Goal: Task Accomplishment & Management: Use online tool/utility

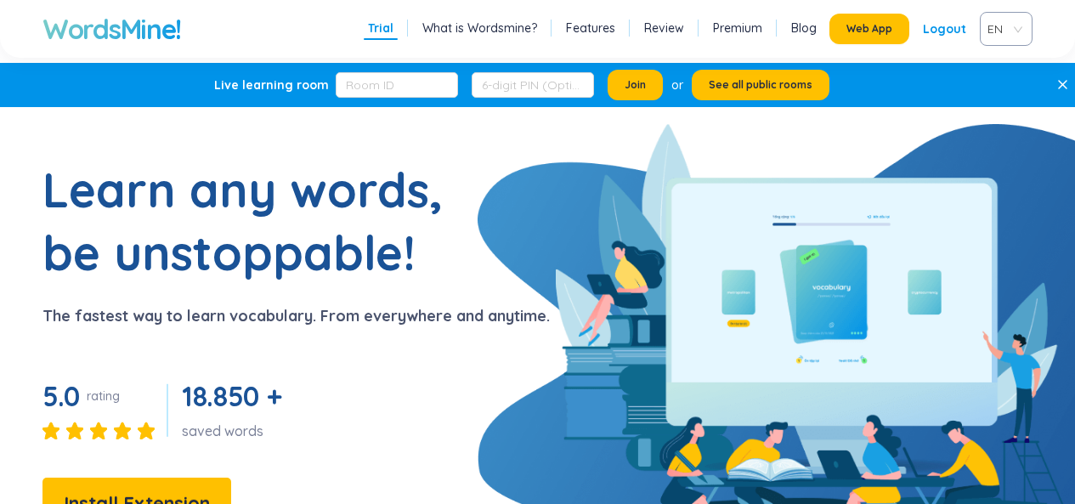
scroll to position [255, 0]
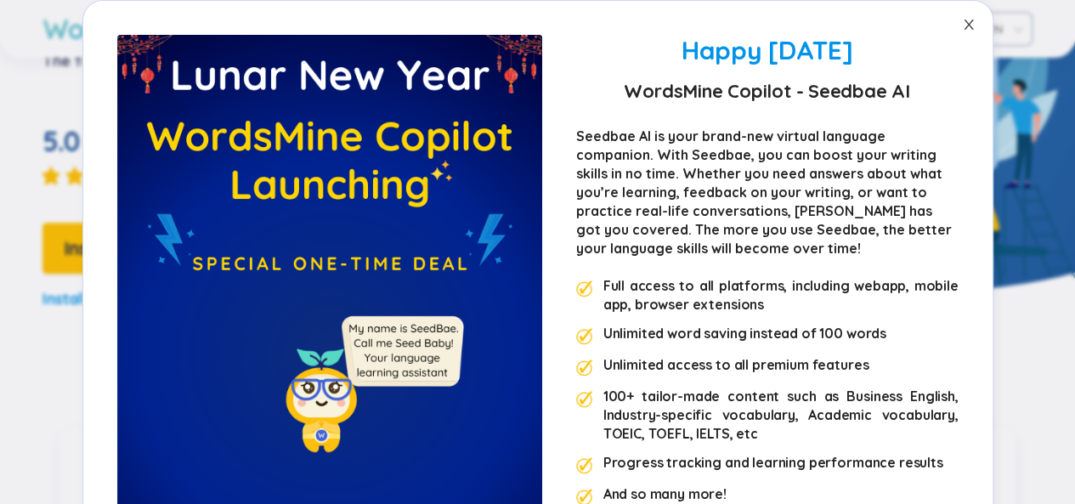
click at [964, 23] on icon "close" at bounding box center [969, 25] width 14 height 14
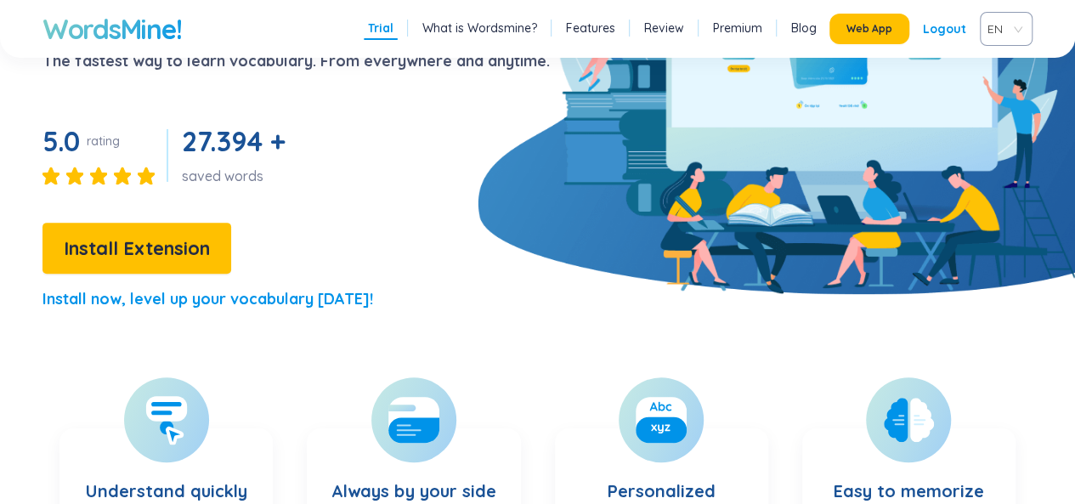
click at [952, 20] on div "Logout" at bounding box center [944, 29] width 43 height 31
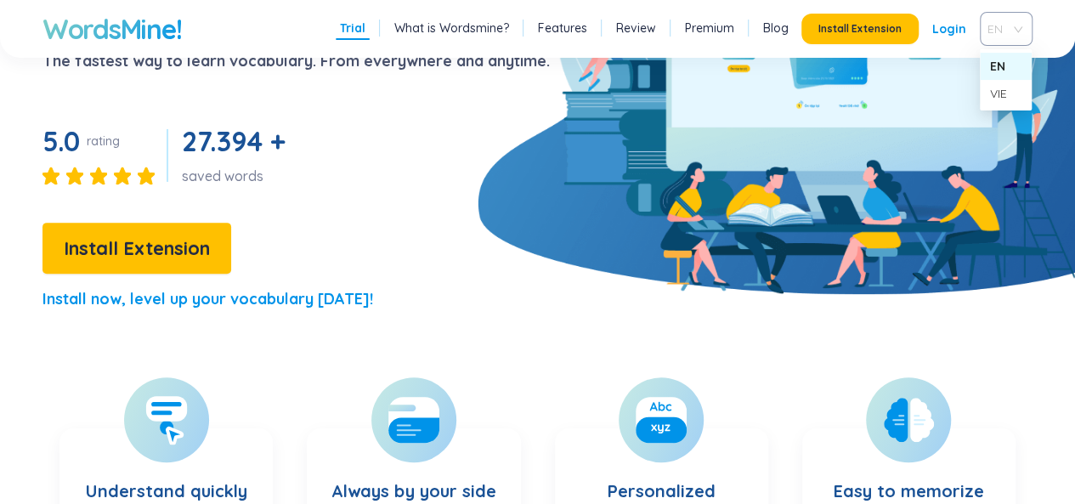
click at [1010, 20] on span "EN" at bounding box center [1002, 28] width 31 height 25
click at [1011, 25] on span "EN" at bounding box center [1002, 28] width 31 height 25
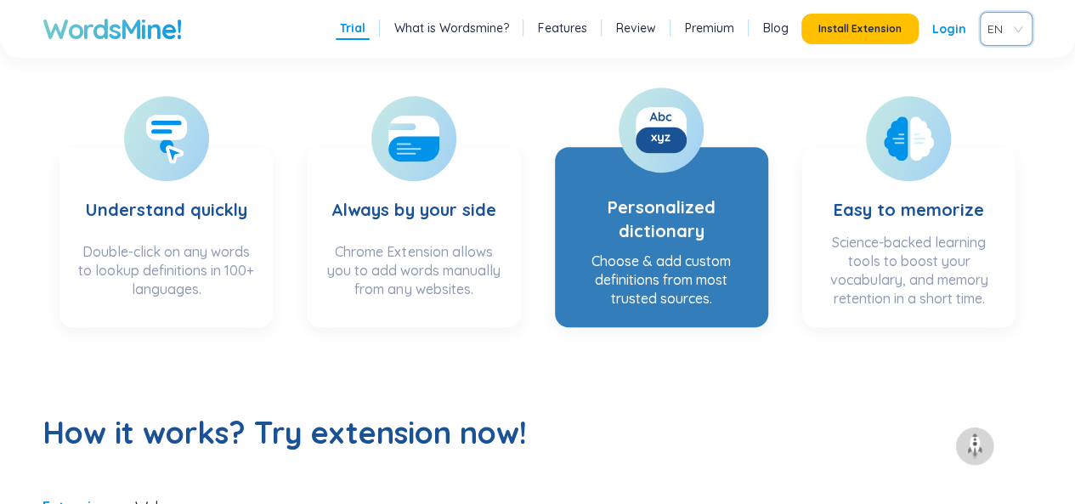
scroll to position [510, 0]
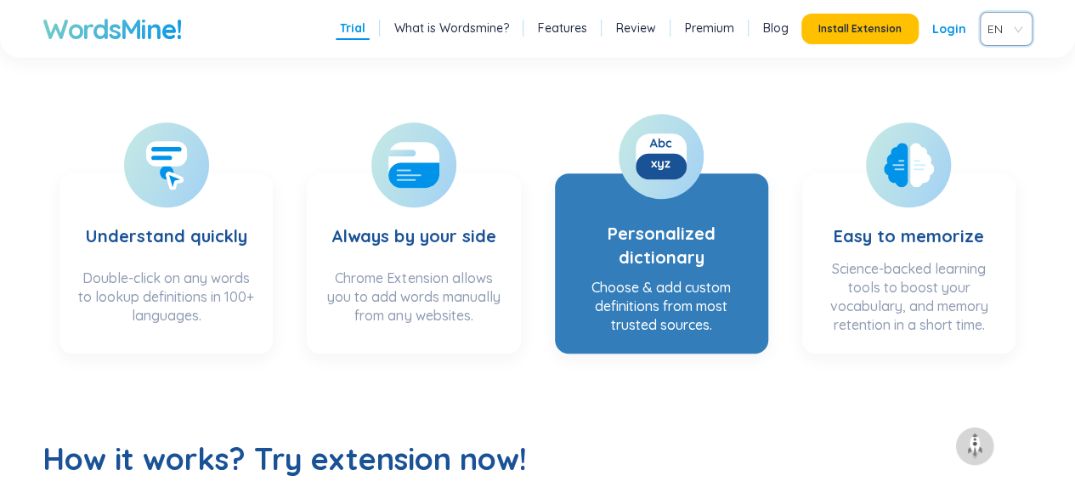
click at [709, 190] on h3 "Personalized dictionary" at bounding box center [661, 229] width 179 height 82
click at [692, 187] on section "Personalized dictionary Choose & add custom definitions from most trusted sourc…" at bounding box center [661, 263] width 213 height 180
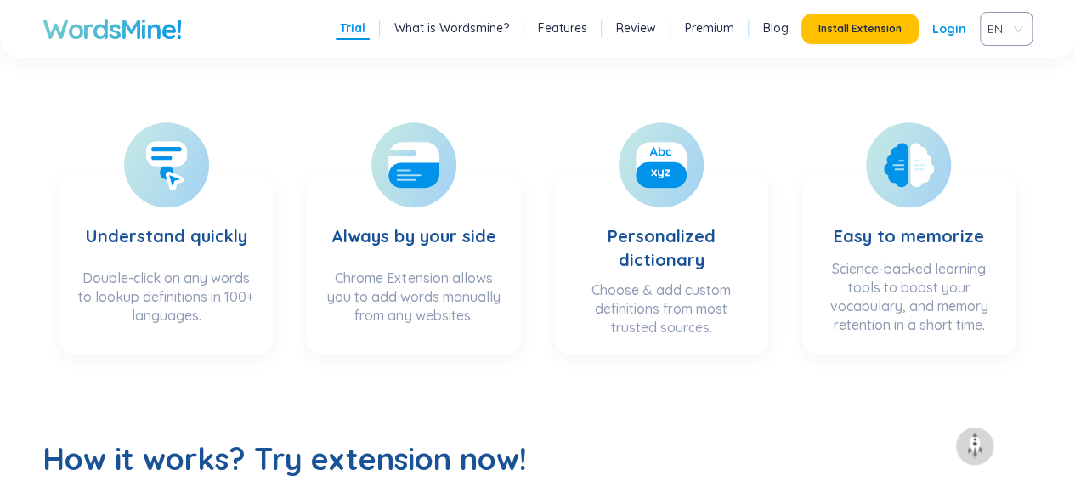
click at [947, 24] on link "Login" at bounding box center [949, 29] width 34 height 31
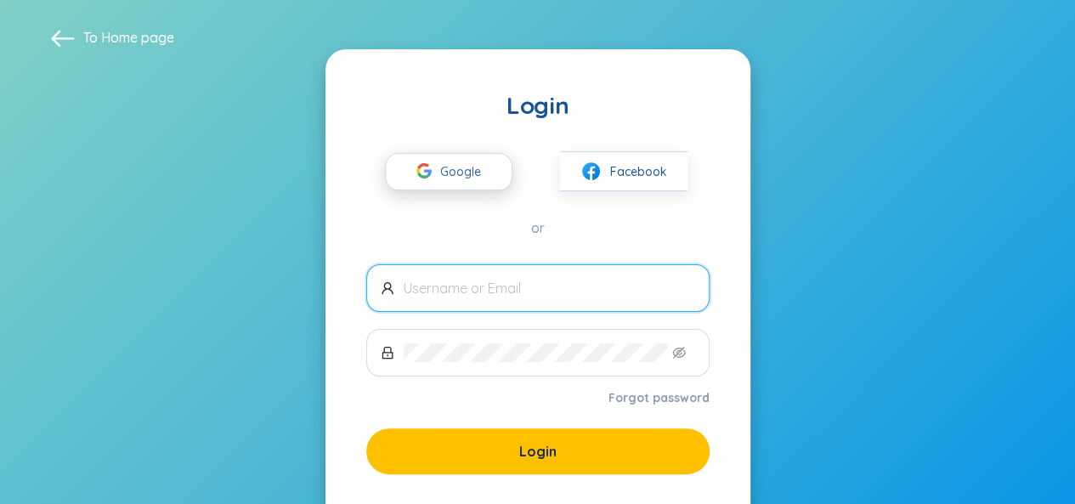
click at [456, 153] on button "Google" at bounding box center [448, 171] width 127 height 37
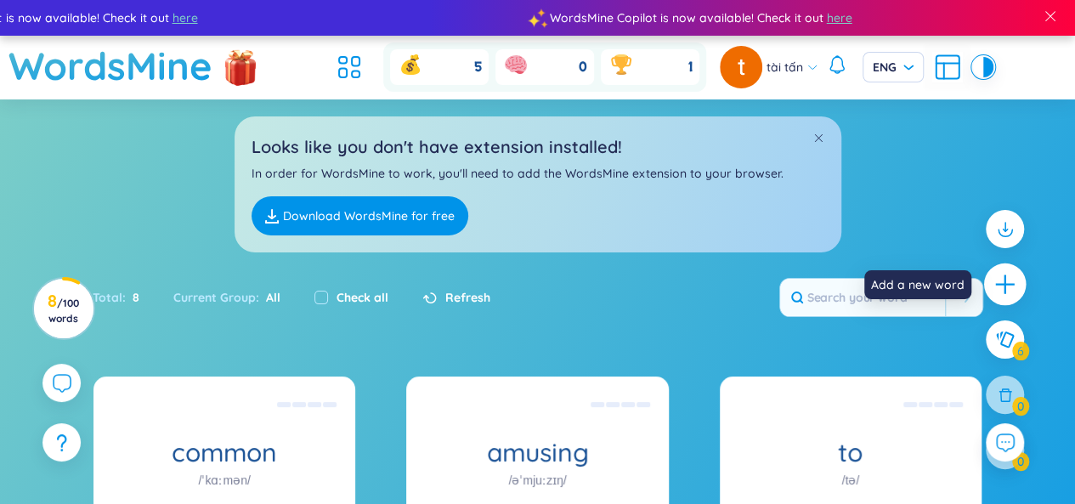
click at [997, 278] on icon "plus" at bounding box center [1005, 285] width 24 height 24
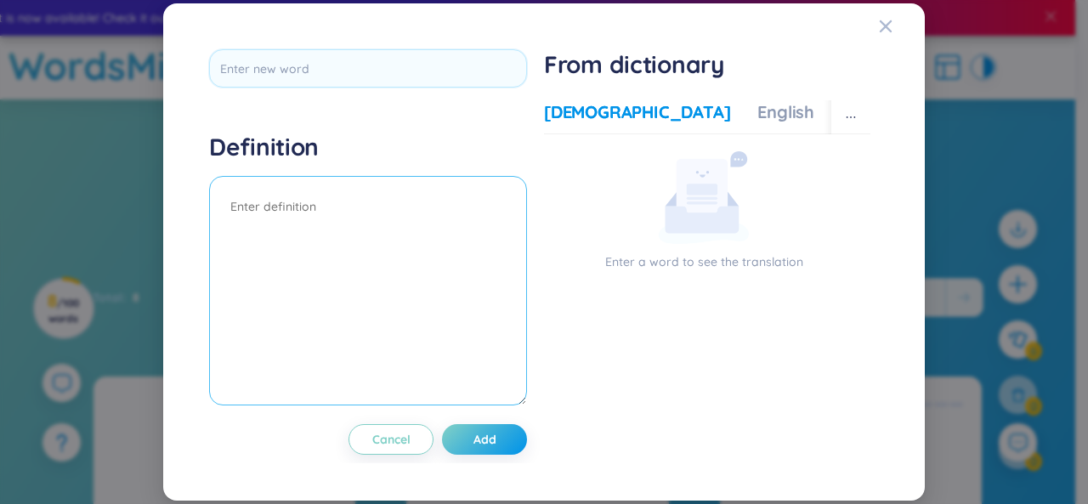
drag, startPoint x: 282, startPoint y: 223, endPoint x: 320, endPoint y: 222, distance: 38.3
click at [283, 223] on textarea at bounding box center [368, 290] width 318 height 229
type textarea "e"
